Goal: Check status: Check status

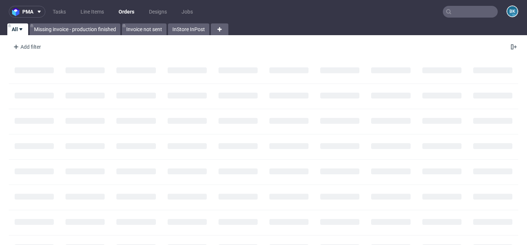
click at [457, 15] on input "text" at bounding box center [470, 12] width 55 height 12
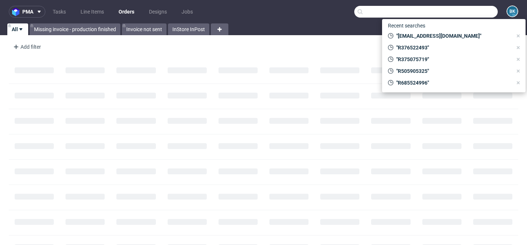
paste input "R703156025"
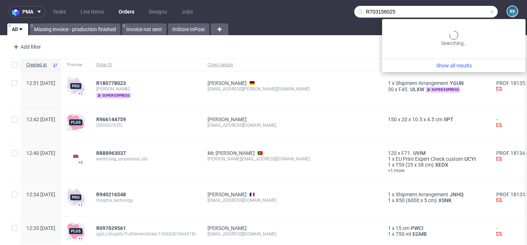
type input "R703156025"
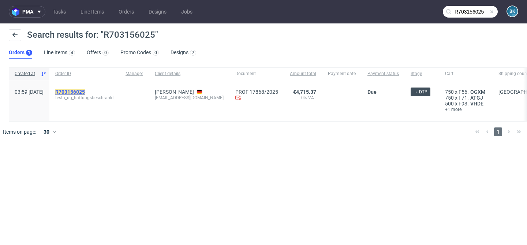
click at [85, 91] on mark "R703156025" at bounding box center [70, 92] width 30 height 6
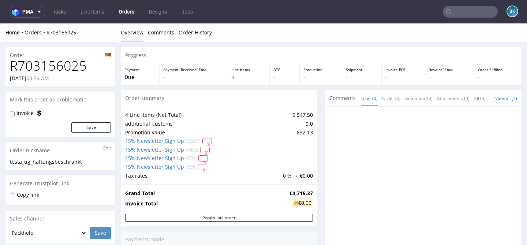
click at [466, 11] on input "text" at bounding box center [470, 12] width 55 height 12
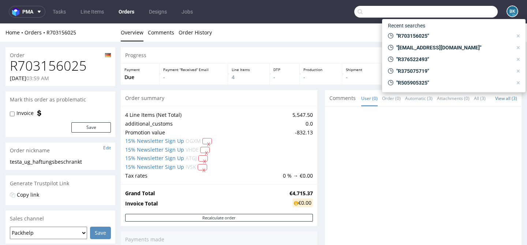
paste input "R505905325"
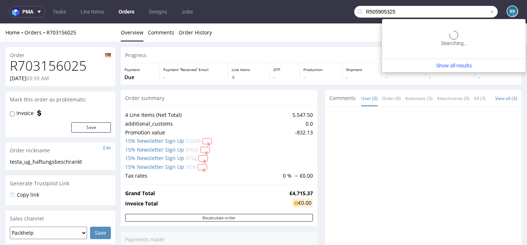
type input "R505905325"
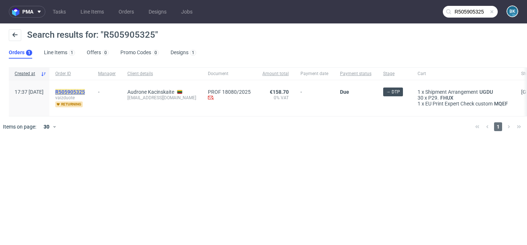
click at [85, 92] on mark "R505905325" at bounding box center [70, 92] width 30 height 6
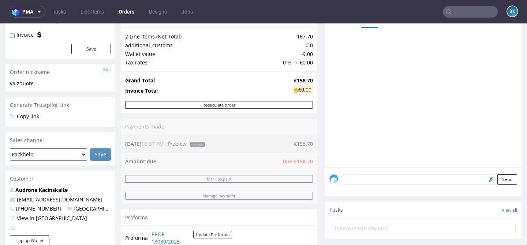
scroll to position [79, 0]
